Goal: Task Accomplishment & Management: Complete application form

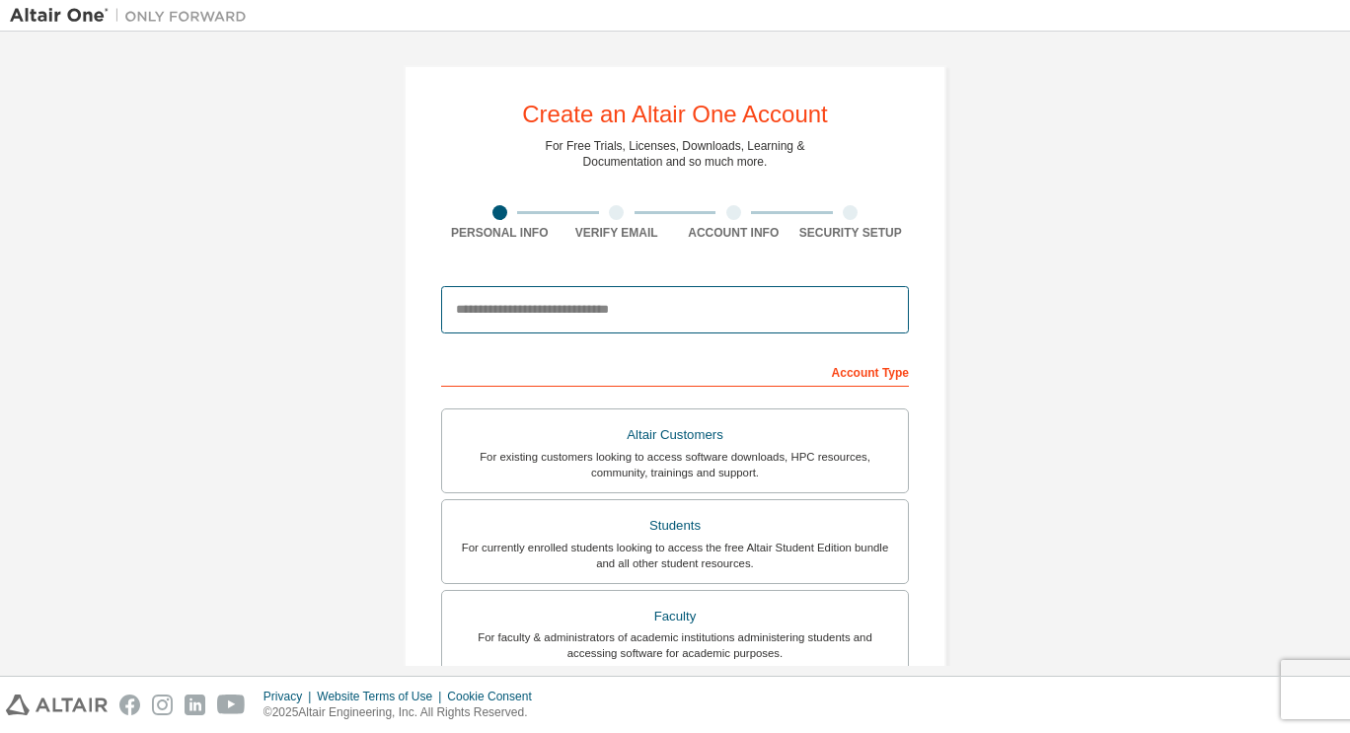
click at [597, 321] on input "email" at bounding box center [675, 309] width 468 height 47
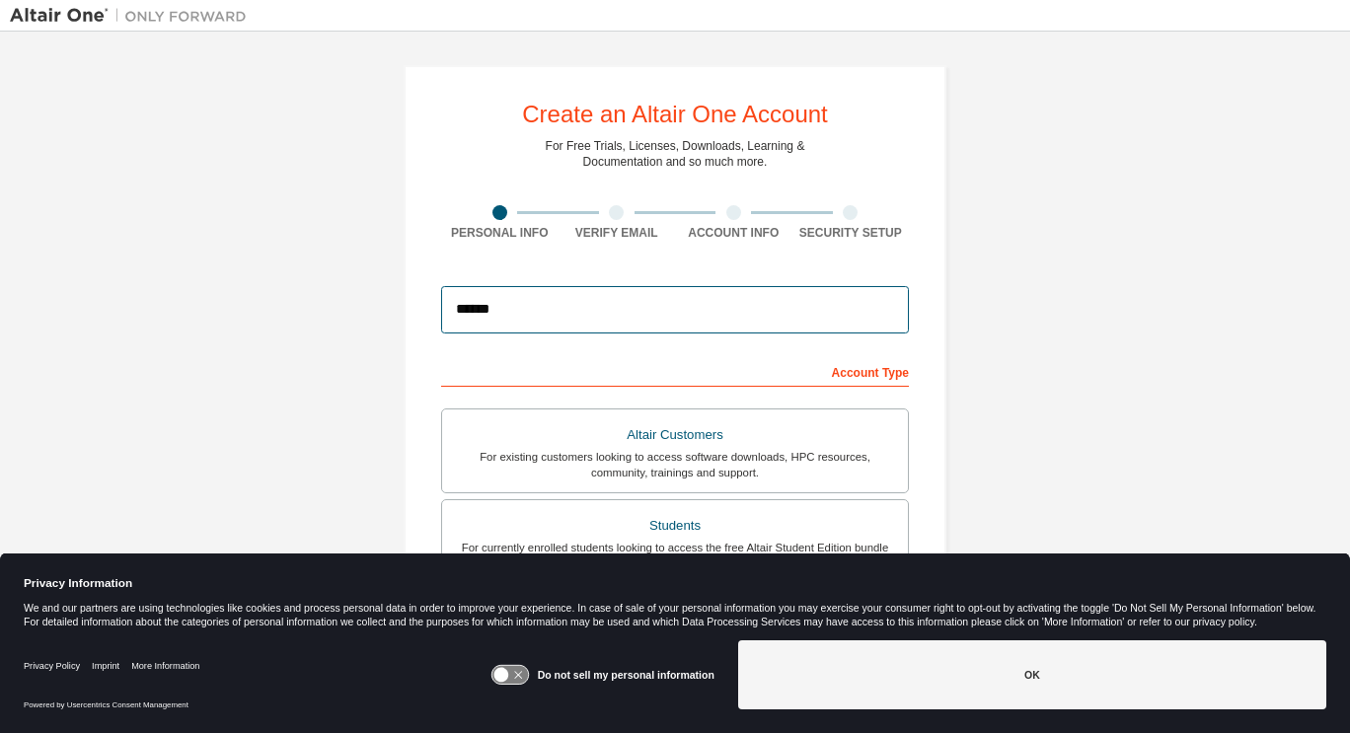
click at [597, 321] on input "******" at bounding box center [675, 309] width 468 height 47
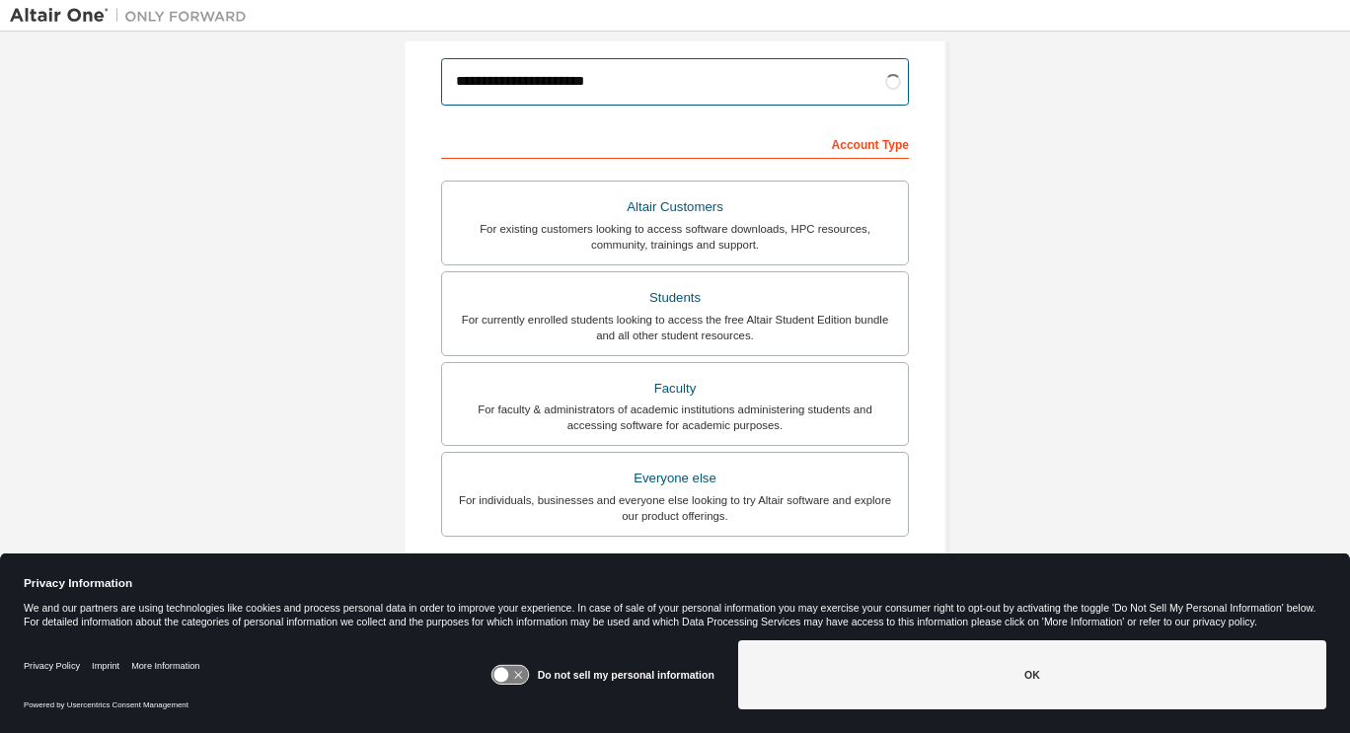
scroll to position [232, 0]
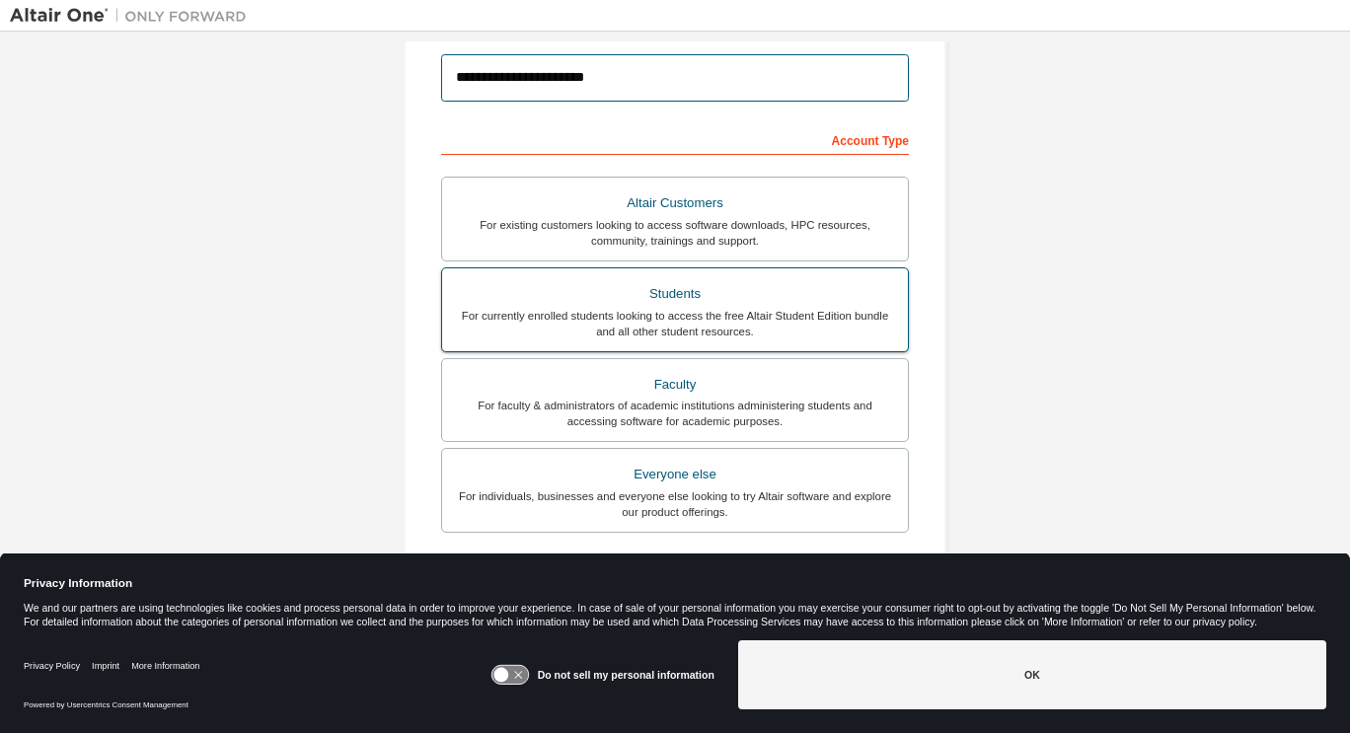
type input "**********"
click at [707, 332] on div "For currently enrolled students looking to access the free Altair Student Editi…" at bounding box center [675, 324] width 442 height 32
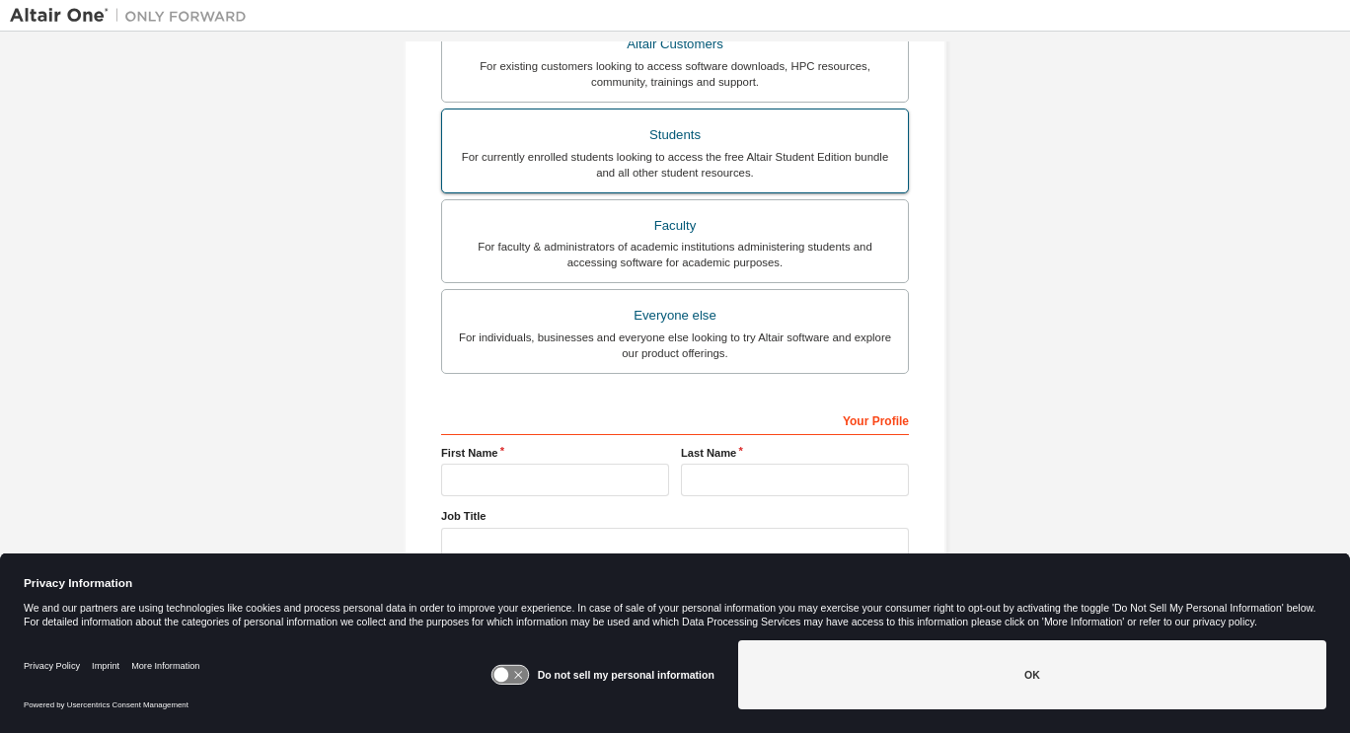
scroll to position [420, 0]
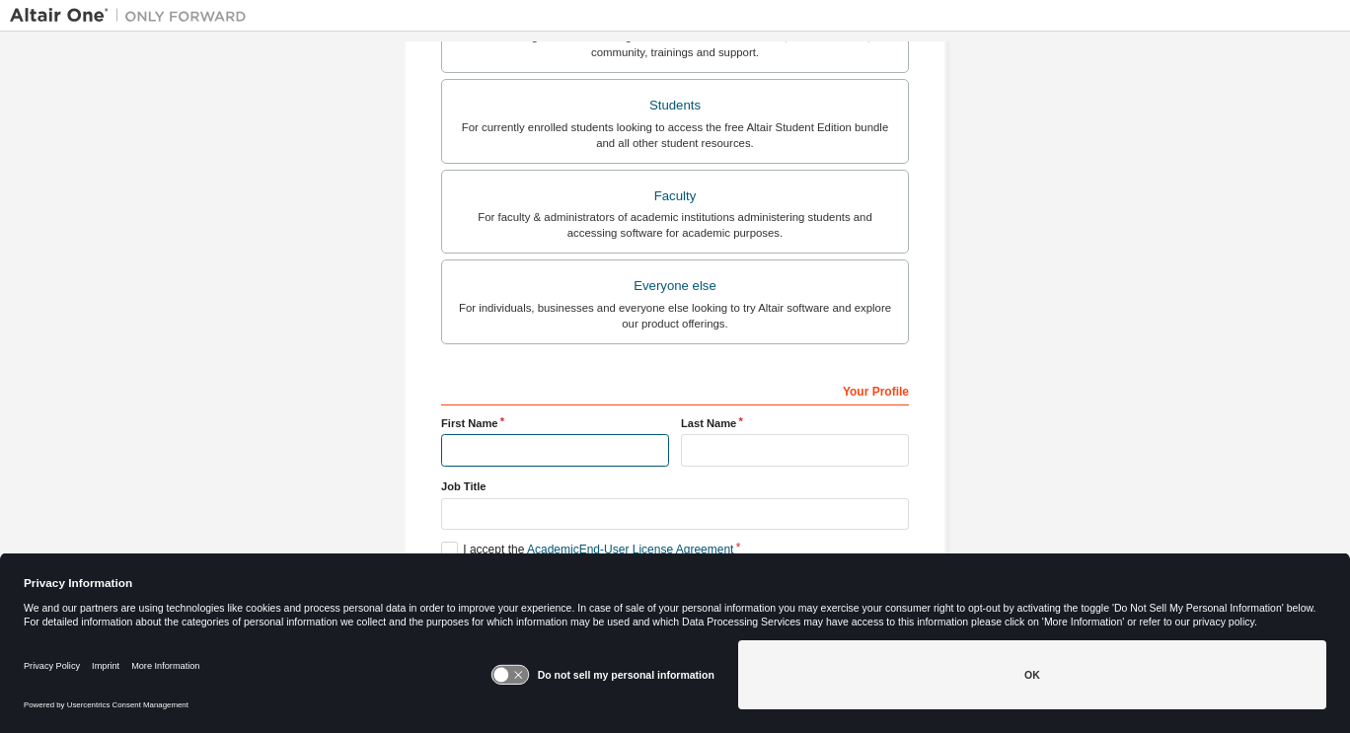
click at [535, 445] on input "text" at bounding box center [555, 450] width 228 height 33
type input "****"
click at [843, 457] on input "text" at bounding box center [795, 450] width 228 height 33
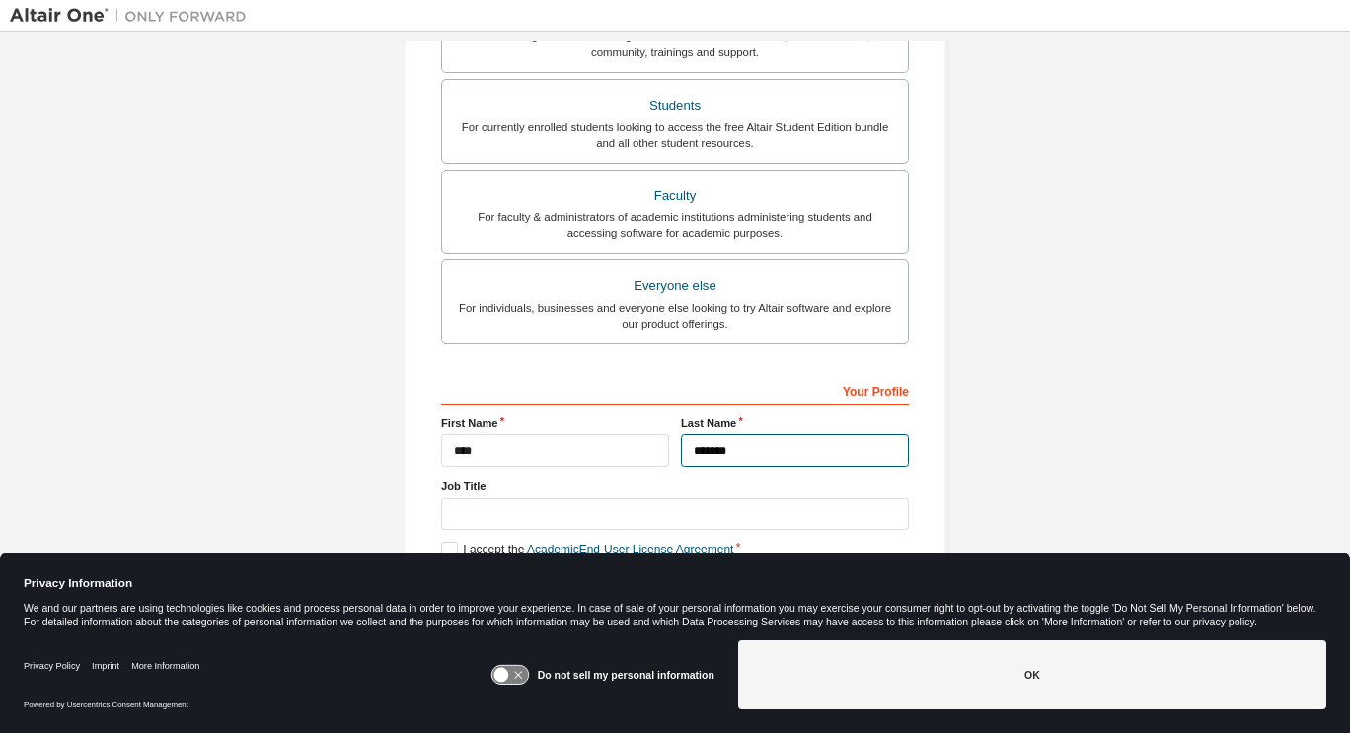
type input "*******"
click at [617, 369] on div "Account Type Academic emails outside our recognised list will require manual ve…" at bounding box center [675, 282] width 468 height 694
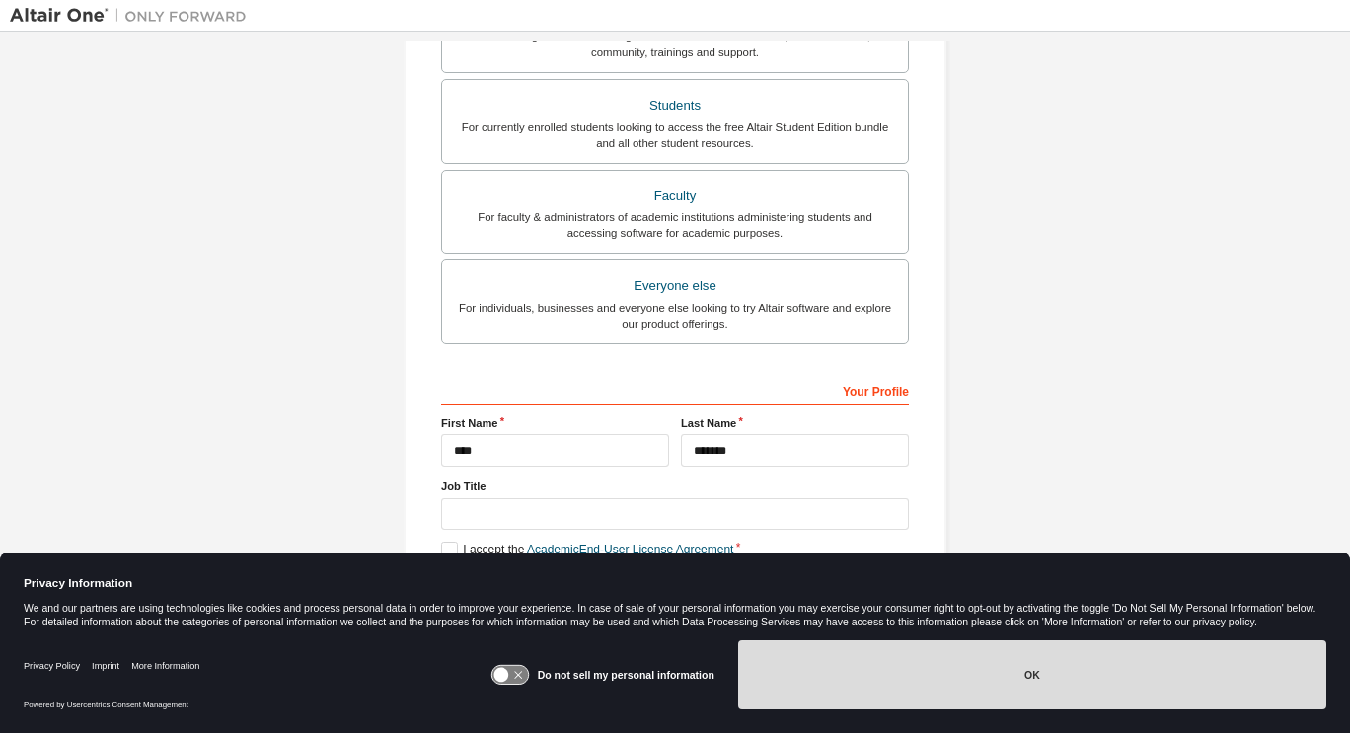
click at [1025, 666] on button "OK" at bounding box center [1032, 674] width 588 height 69
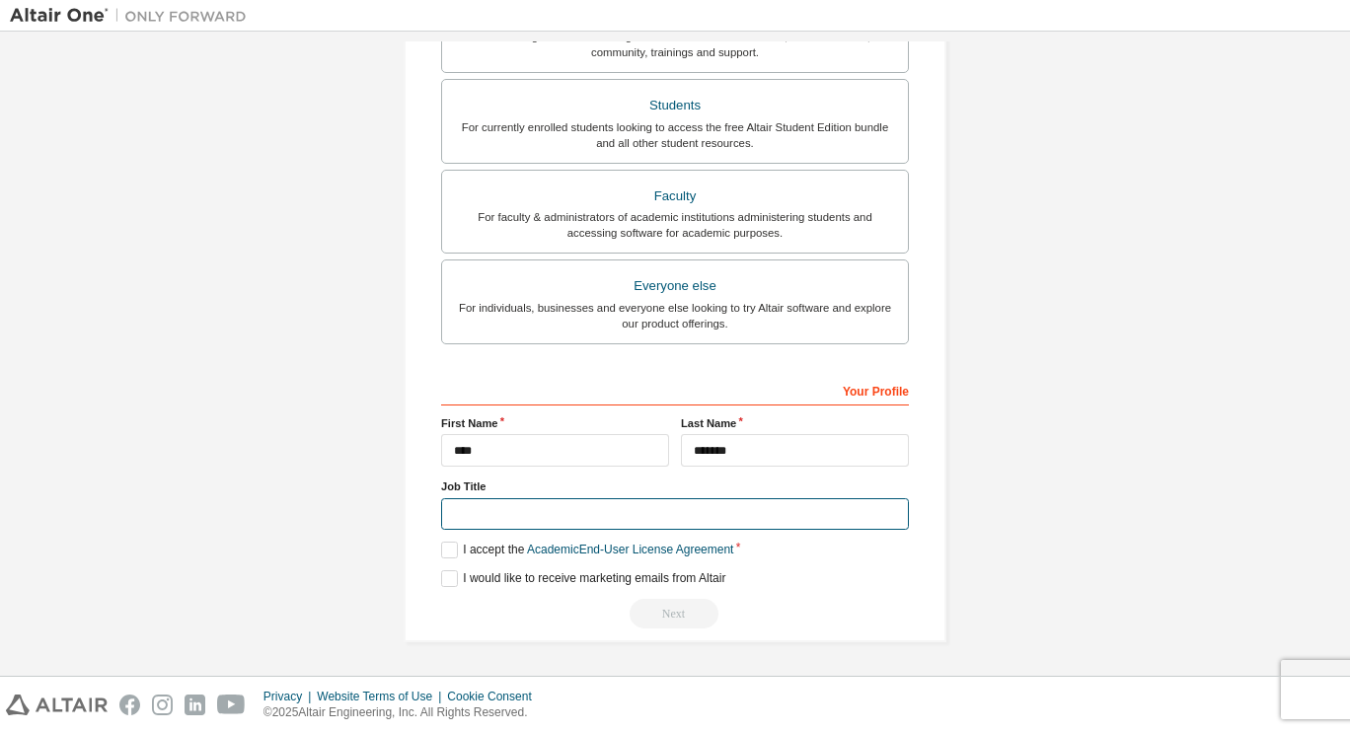
click at [492, 505] on input "text" at bounding box center [675, 514] width 468 height 33
type input "*"
click at [445, 551] on label "I accept the Academic End-User License Agreement" at bounding box center [587, 550] width 292 height 17
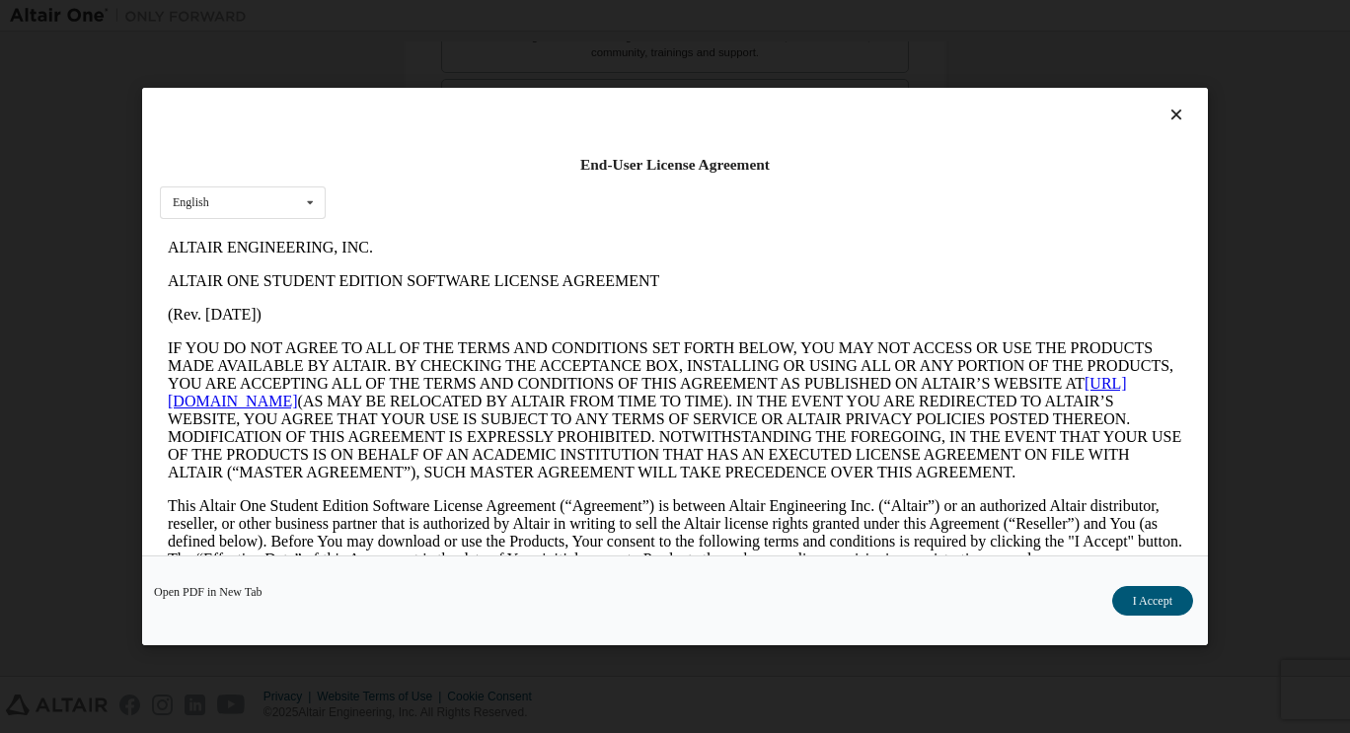
scroll to position [0, 0]
click at [1153, 595] on button "I Accept" at bounding box center [1152, 601] width 81 height 30
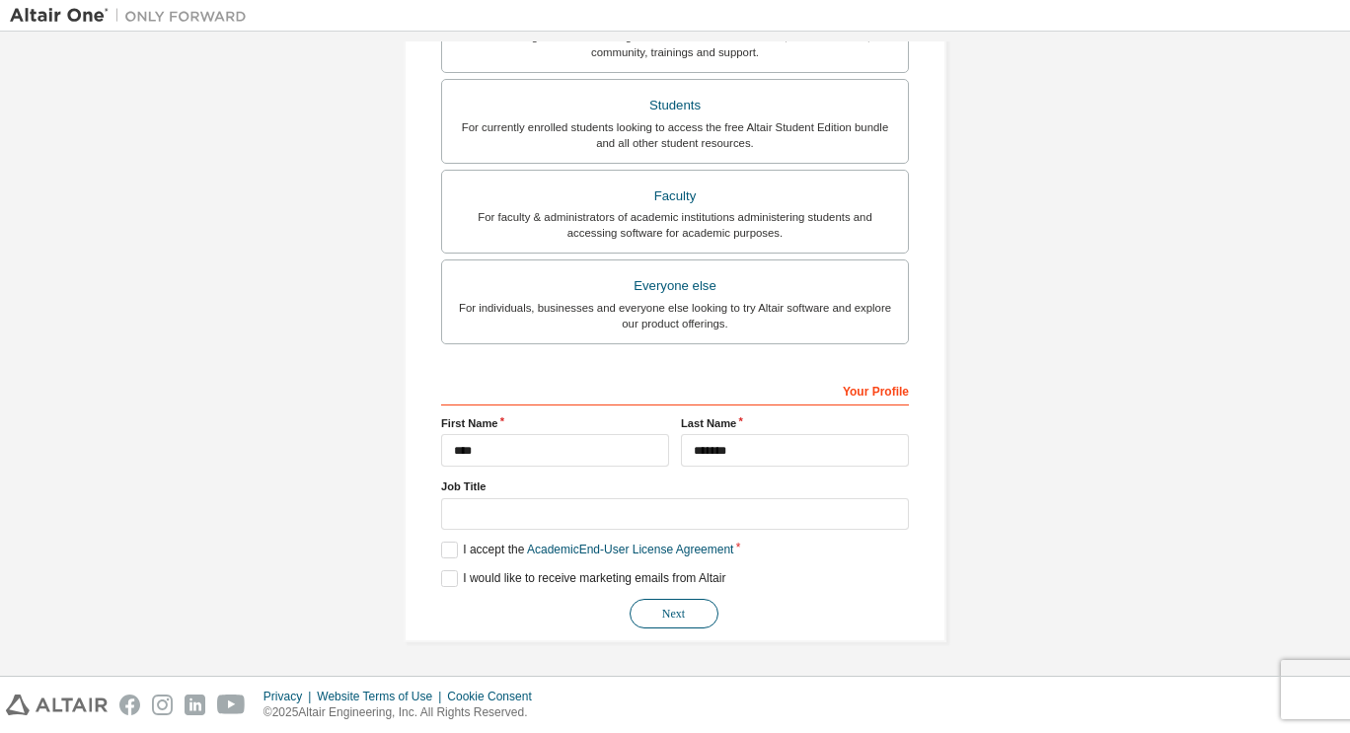
click at [661, 605] on button "Next" at bounding box center [674, 614] width 89 height 30
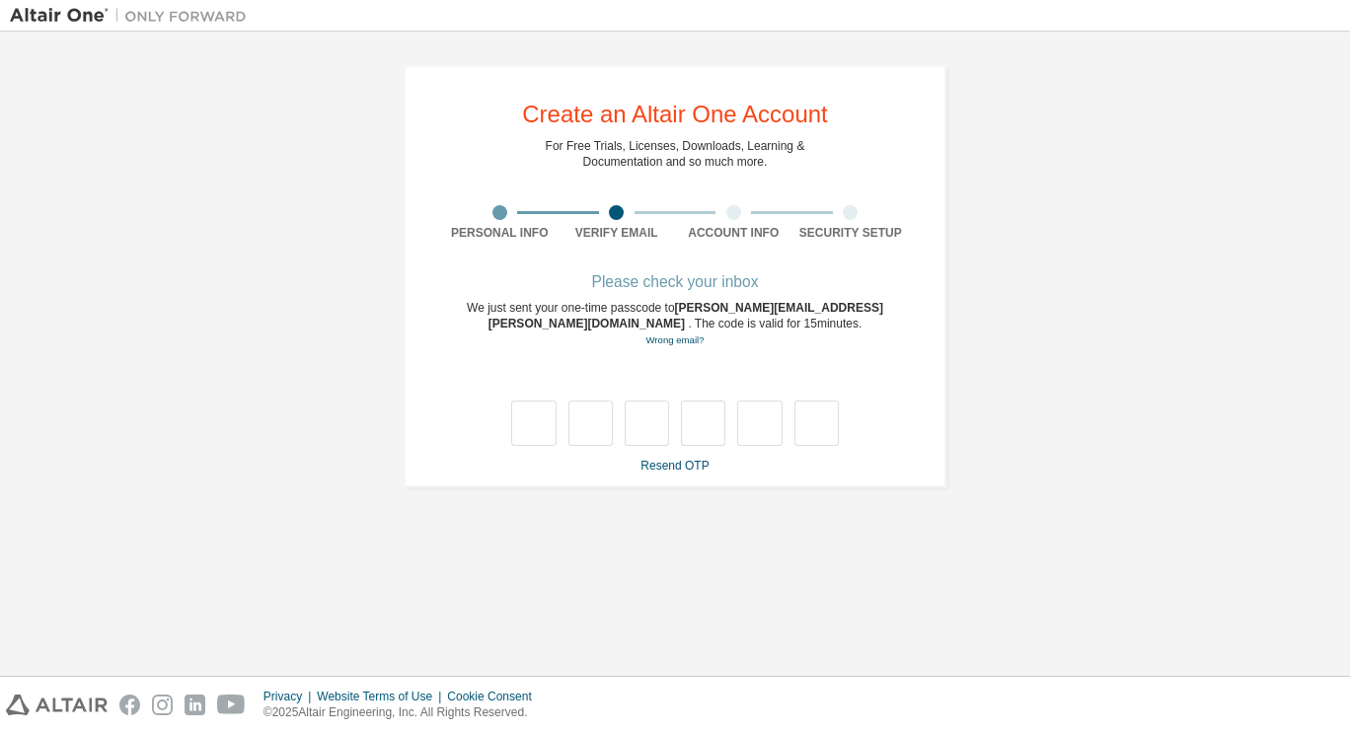
type input "*"
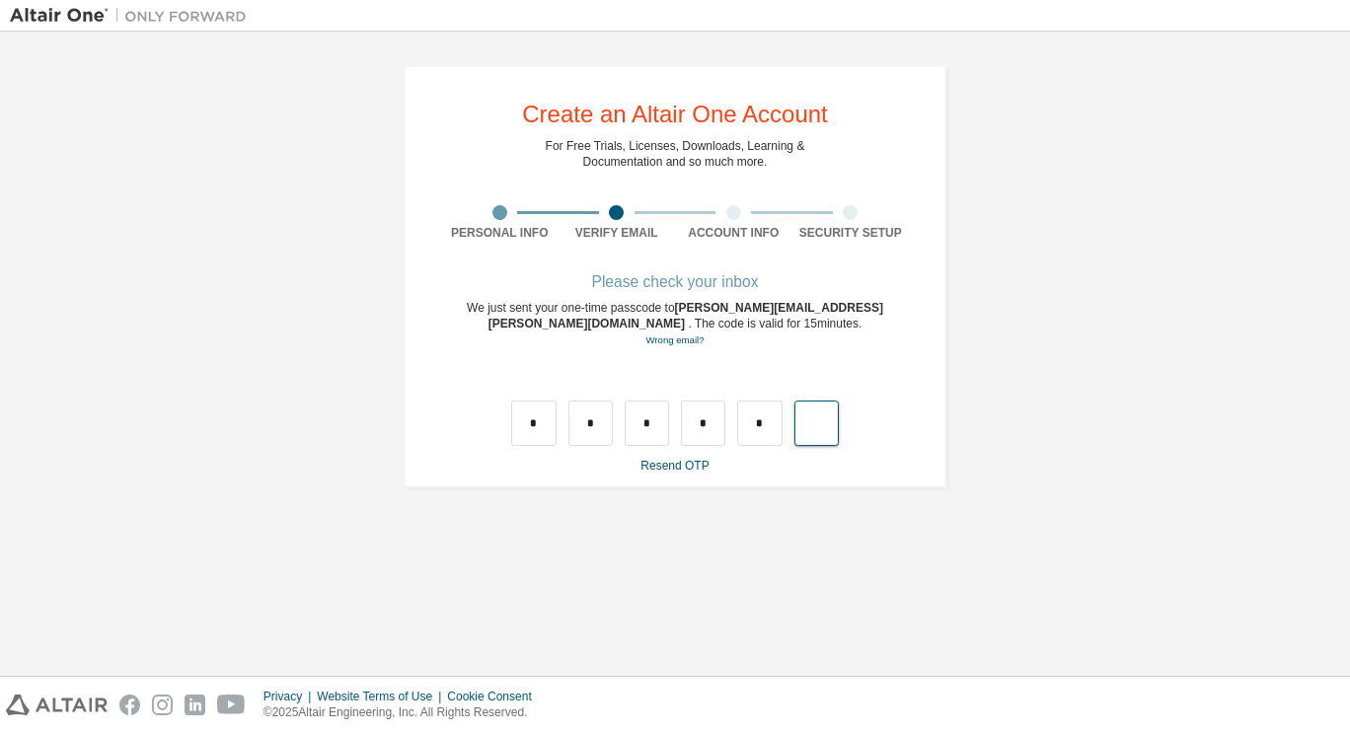
type input "*"
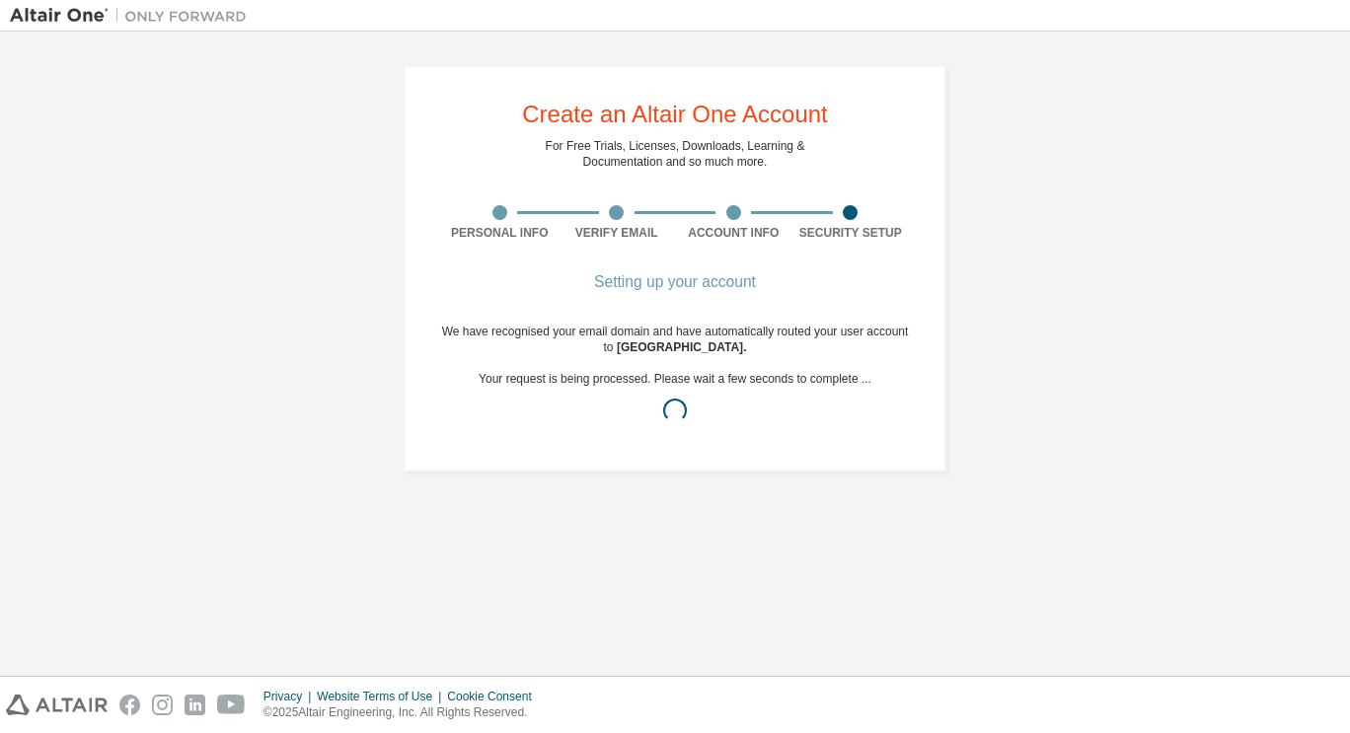
click at [583, 439] on div "Setting up your account We have recognised your email domain and have automatic…" at bounding box center [675, 367] width 468 height 182
